Goal: Task Accomplishment & Management: Manage account settings

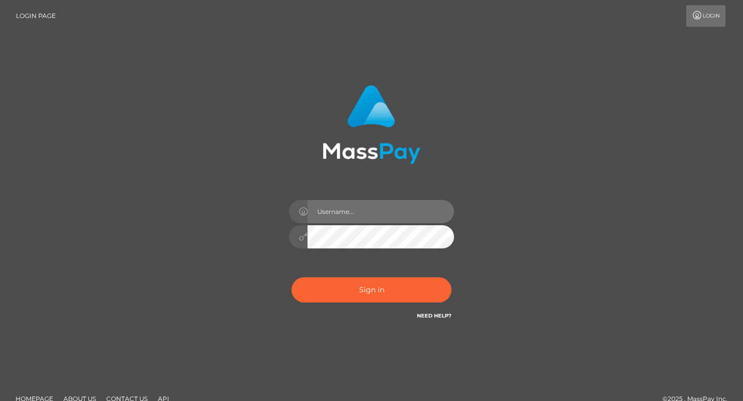
click at [362, 220] on input "text" at bounding box center [380, 211] width 147 height 23
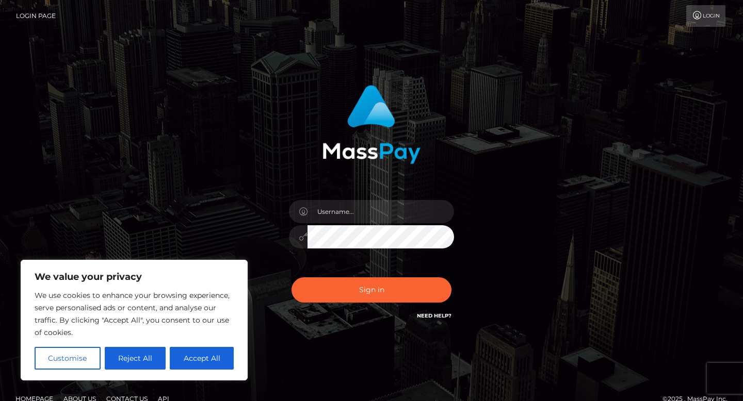
click at [699, 18] on icon at bounding box center [697, 15] width 11 height 8
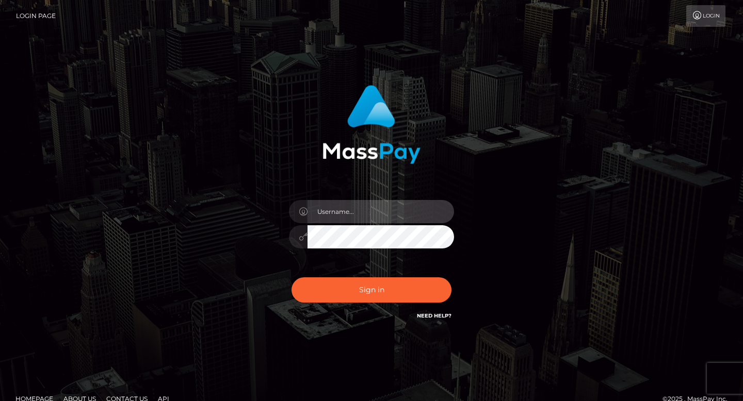
click at [350, 218] on input "text" at bounding box center [380, 211] width 147 height 23
click at [356, 215] on input "text" at bounding box center [380, 211] width 147 height 23
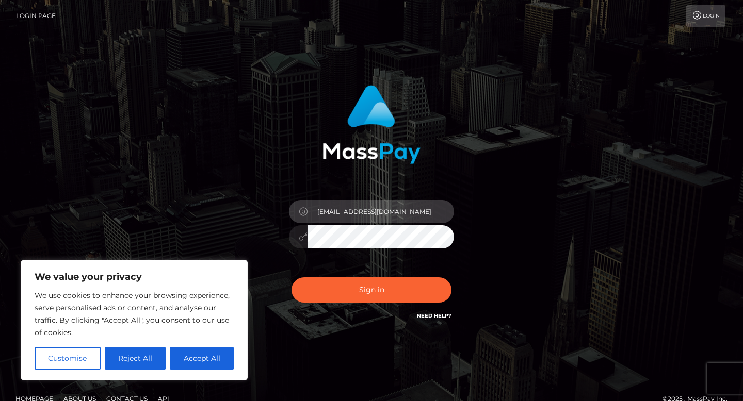
type input "myadominique@gmail.com"
click at [291, 278] on button "Sign in" at bounding box center [371, 290] width 160 height 25
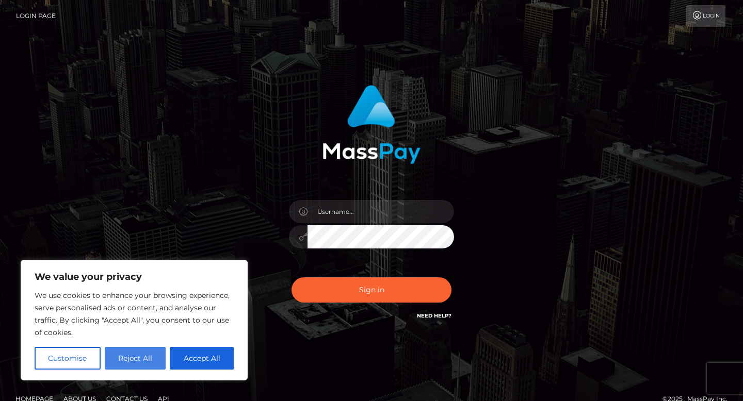
click at [153, 363] on button "Reject All" at bounding box center [135, 358] width 61 height 23
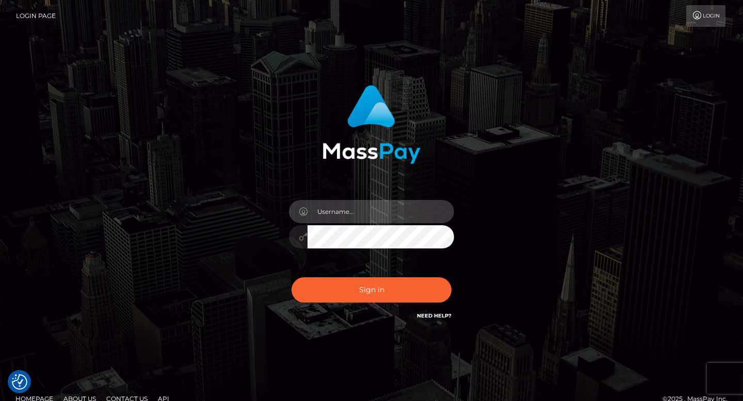
click at [394, 203] on input "text" at bounding box center [380, 211] width 147 height 23
type input "myadominique05@gmail.com"
click at [447, 314] on link "Need Help?" at bounding box center [434, 316] width 35 height 7
click at [704, 24] on link "Login" at bounding box center [705, 16] width 39 height 22
click at [431, 320] on div "Need Help?" at bounding box center [434, 317] width 35 height 13
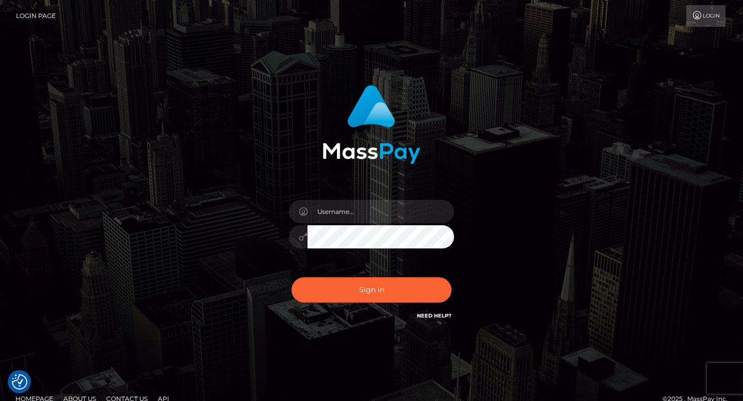
click at [24, 15] on link "Login Page" at bounding box center [36, 16] width 40 height 22
